Goal: Check status: Check status

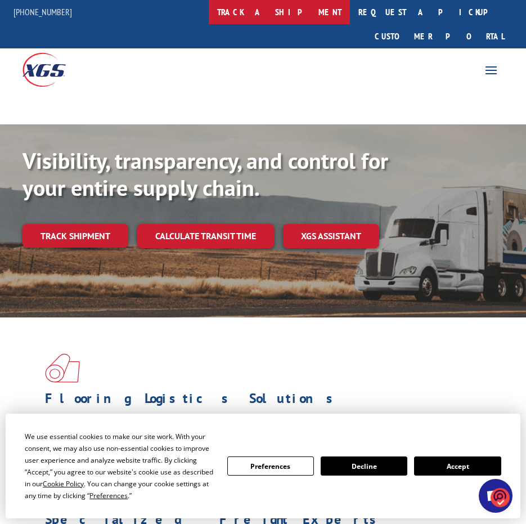
click at [296, 8] on link "track a shipment" at bounding box center [279, 12] width 141 height 24
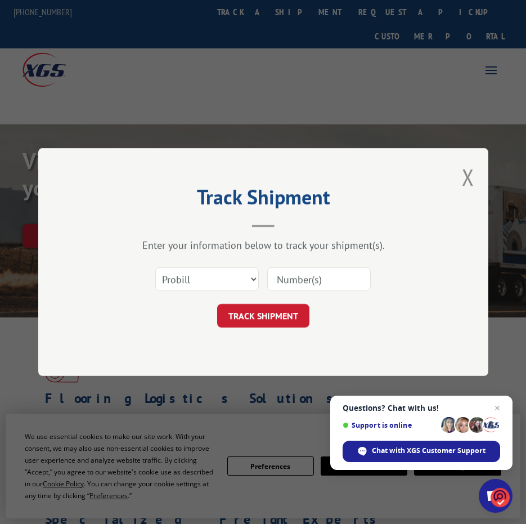
click at [291, 276] on input at bounding box center [319, 279] width 104 height 24
type input "16229818"
click at [248, 309] on button "TRACK SHIPMENT" at bounding box center [263, 316] width 92 height 24
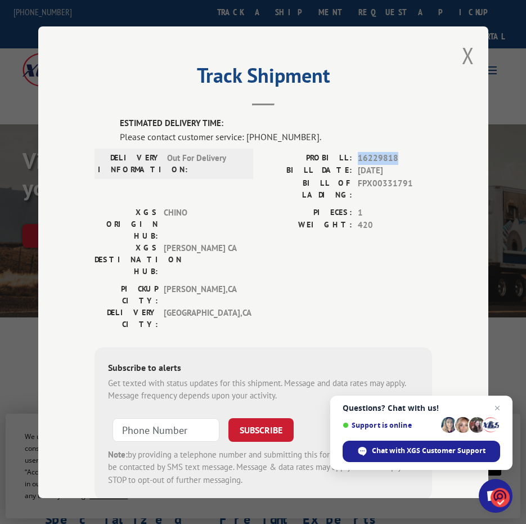
drag, startPoint x: 392, startPoint y: 153, endPoint x: 353, endPoint y: 152, distance: 38.8
click at [358, 152] on span "16229818" at bounding box center [395, 157] width 74 height 13
drag, startPoint x: 353, startPoint y: 152, endPoint x: 361, endPoint y: 153, distance: 7.4
copy span "16229818"
drag, startPoint x: 385, startPoint y: 1, endPoint x: 254, endPoint y: 11, distance: 132.0
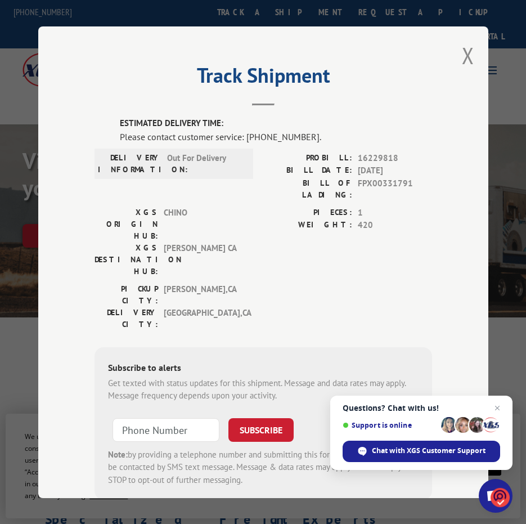
click at [233, 9] on div "Track Shipment ESTIMATED DELIVERY TIME: Please contact customer service: [PHONE…" at bounding box center [263, 262] width 526 height 524
click at [141, 56] on div "Track Shipment ESTIMATED DELIVERY TIME: Please contact customer service: [PHONE…" at bounding box center [263, 261] width 450 height 471
click at [462, 48] on button "Close modal" at bounding box center [468, 56] width 12 height 30
